Goal: Task Accomplishment & Management: Use online tool/utility

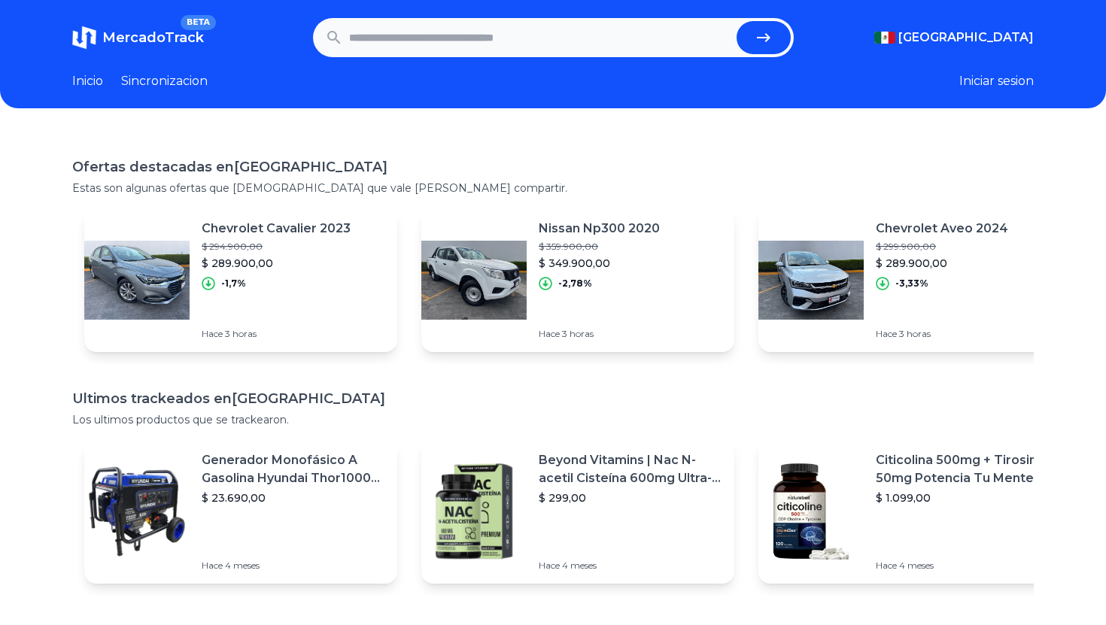
click at [505, 39] on input "text" at bounding box center [539, 37] width 381 height 33
type input "**********"
click at [736, 21] on button "submit" at bounding box center [763, 37] width 54 height 33
